Goal: Task Accomplishment & Management: Manage account settings

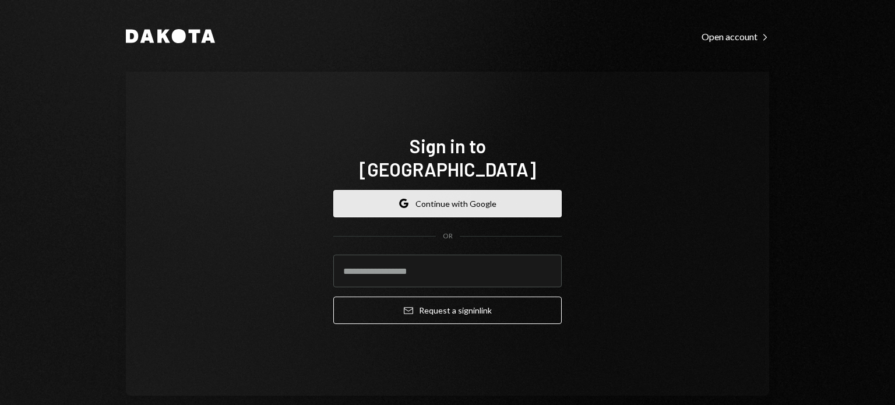
click at [496, 195] on button "Google Continue with Google" at bounding box center [447, 203] width 228 height 27
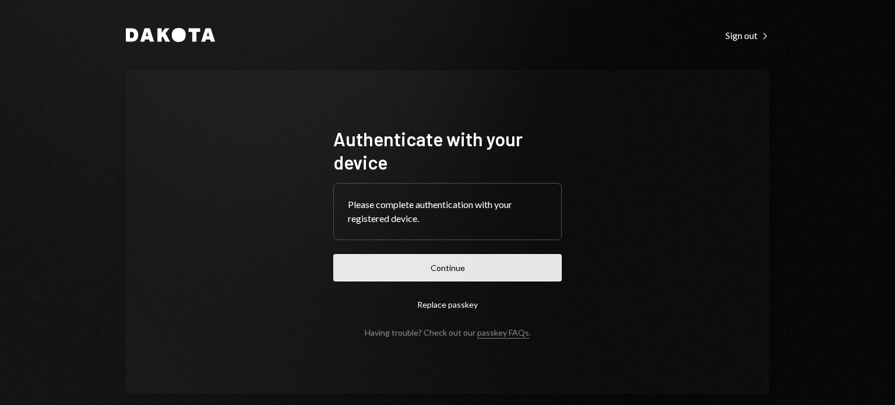
click at [469, 259] on button "Continue" at bounding box center [447, 267] width 228 height 27
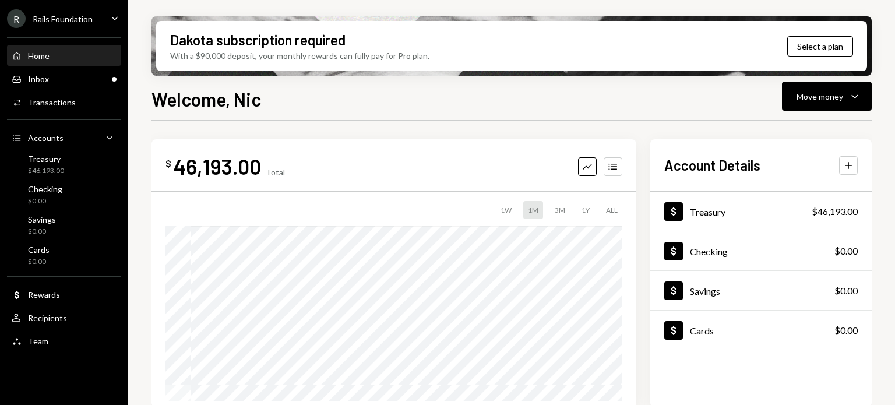
click at [110, 13] on icon "Caret Down" at bounding box center [114, 18] width 13 height 13
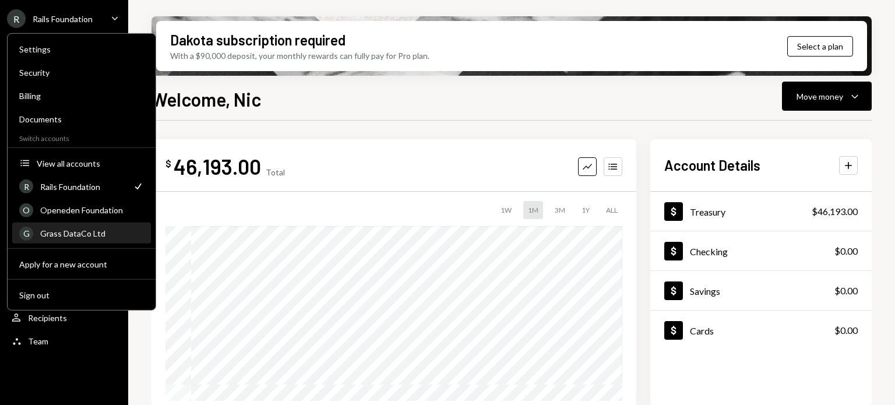
click at [84, 225] on div "G Grass DataCo Ltd" at bounding box center [81, 234] width 125 height 20
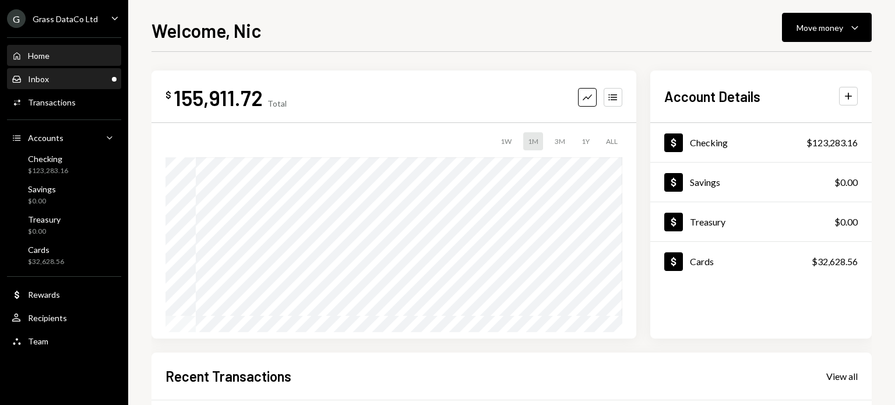
click at [40, 80] on div "Inbox" at bounding box center [38, 79] width 21 height 10
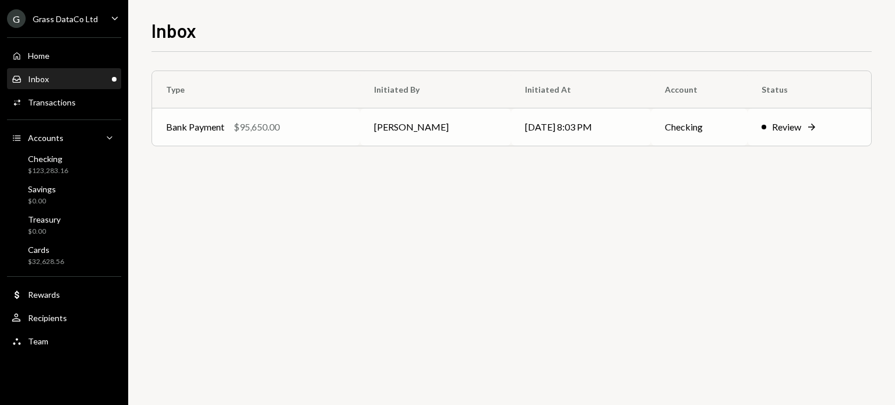
click at [824, 136] on td "Review Right Arrow" at bounding box center [809, 126] width 124 height 37
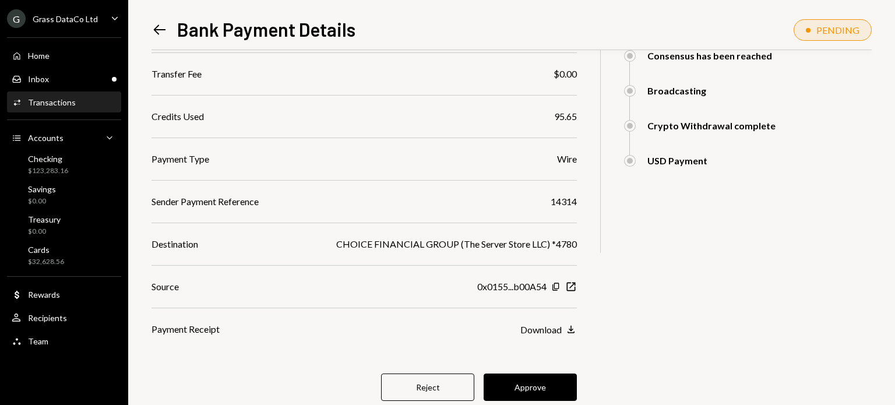
scroll to position [202, 0]
click at [527, 383] on button "Approve" at bounding box center [530, 387] width 93 height 27
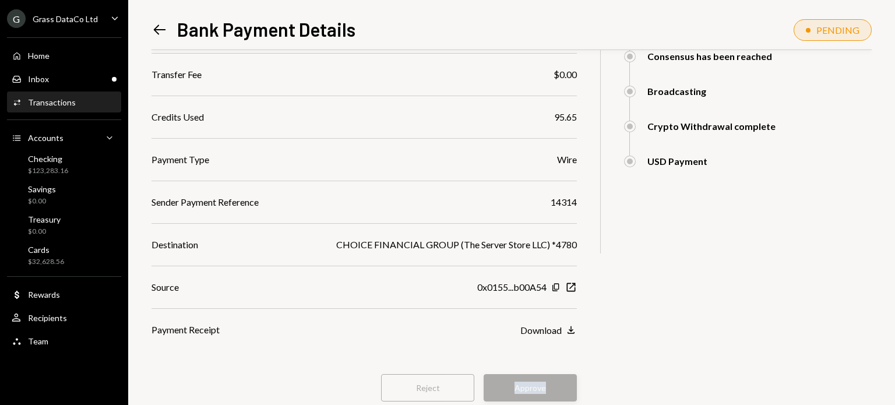
click at [527, 383] on div "Reject Approve" at bounding box center [363, 387] width 425 height 27
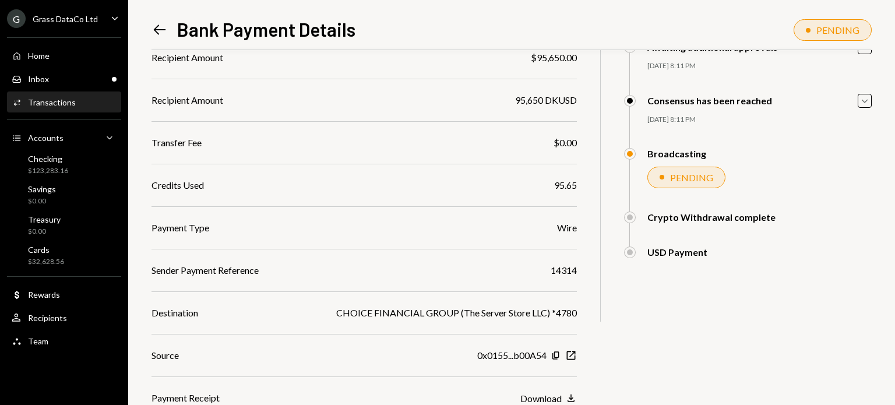
scroll to position [133, 0]
